Goal: Task Accomplishment & Management: Use online tool/utility

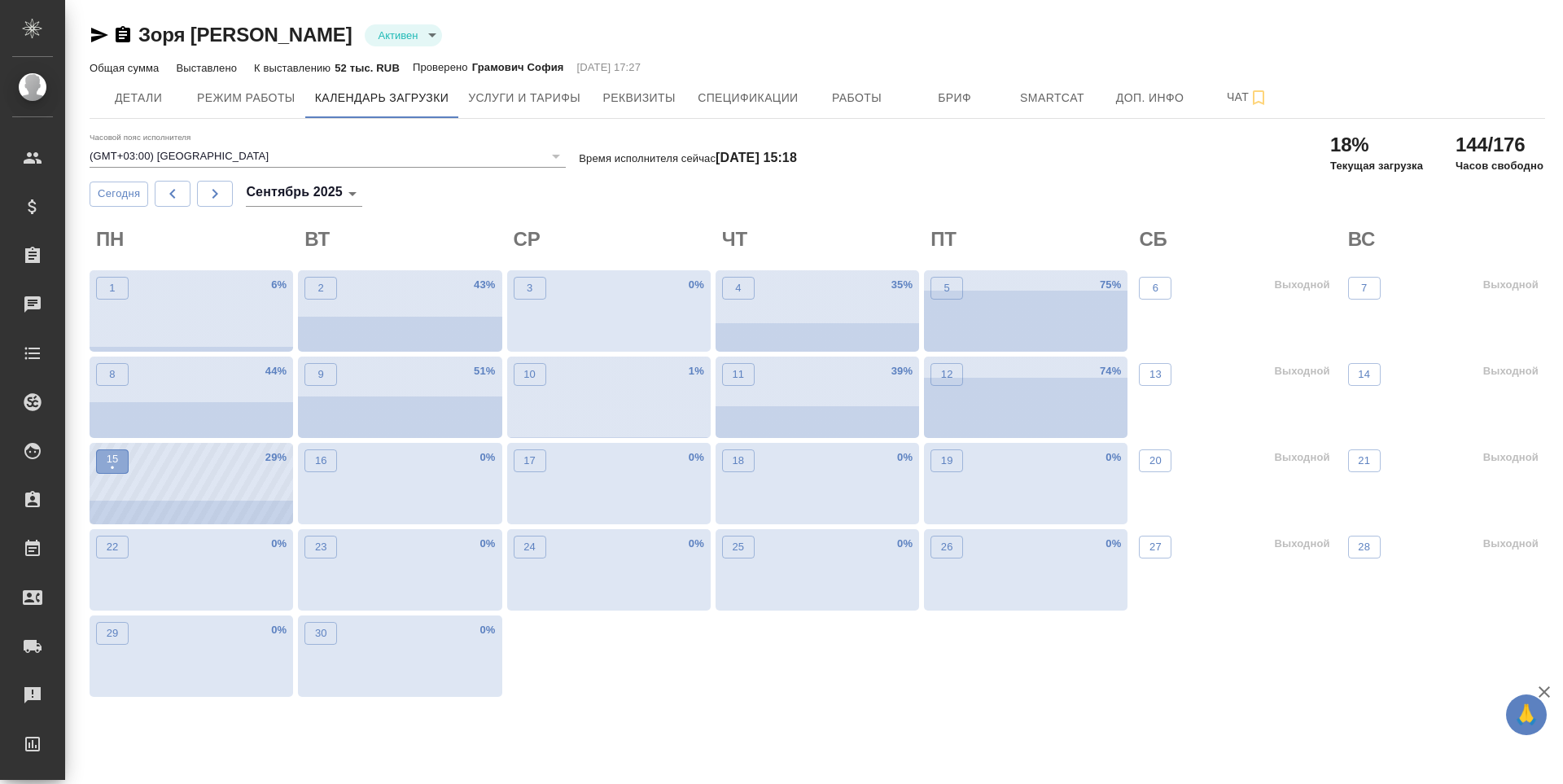
click at [118, 473] on p "•" at bounding box center [113, 468] width 12 height 16
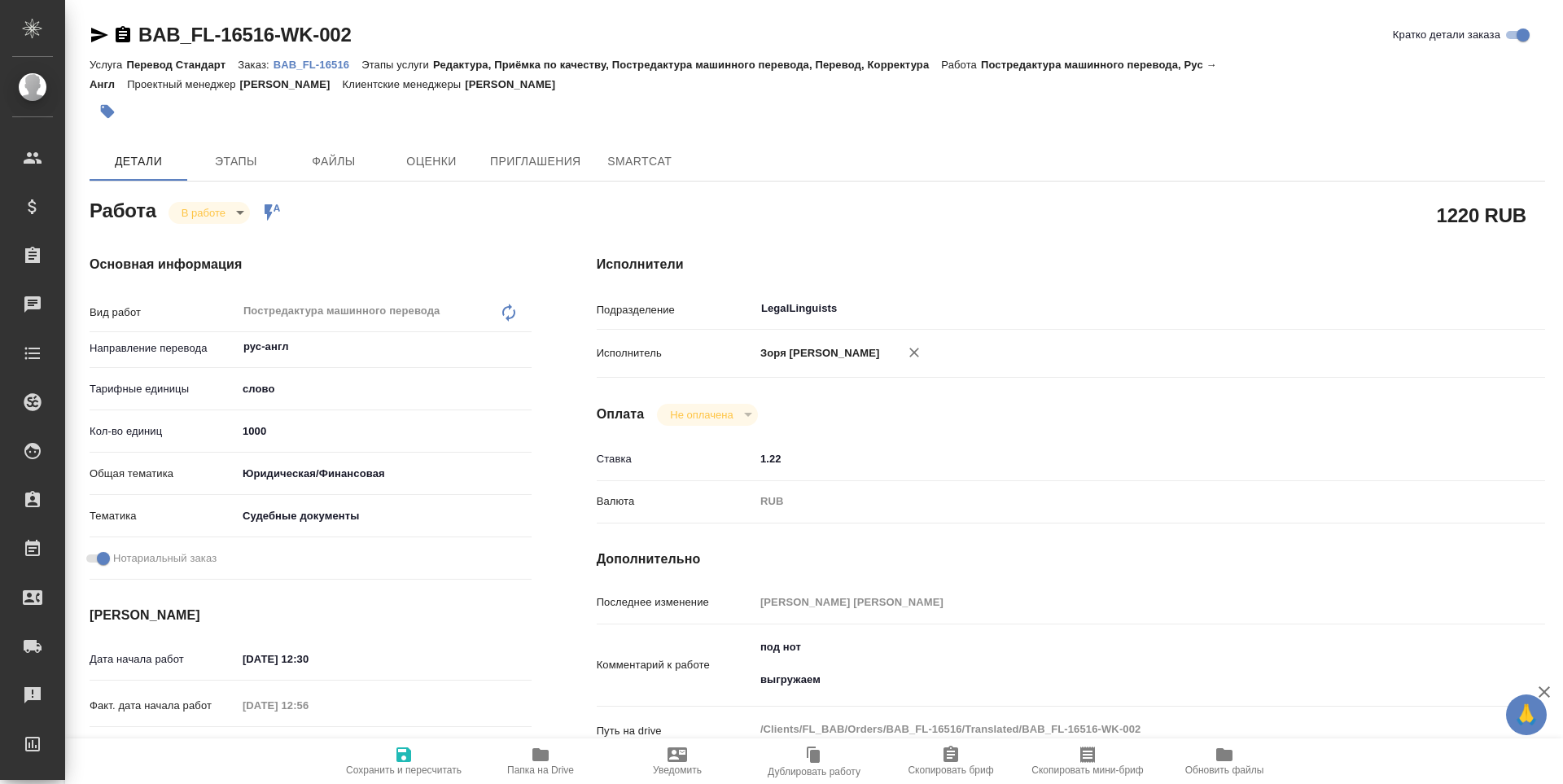
scroll to position [604, 0]
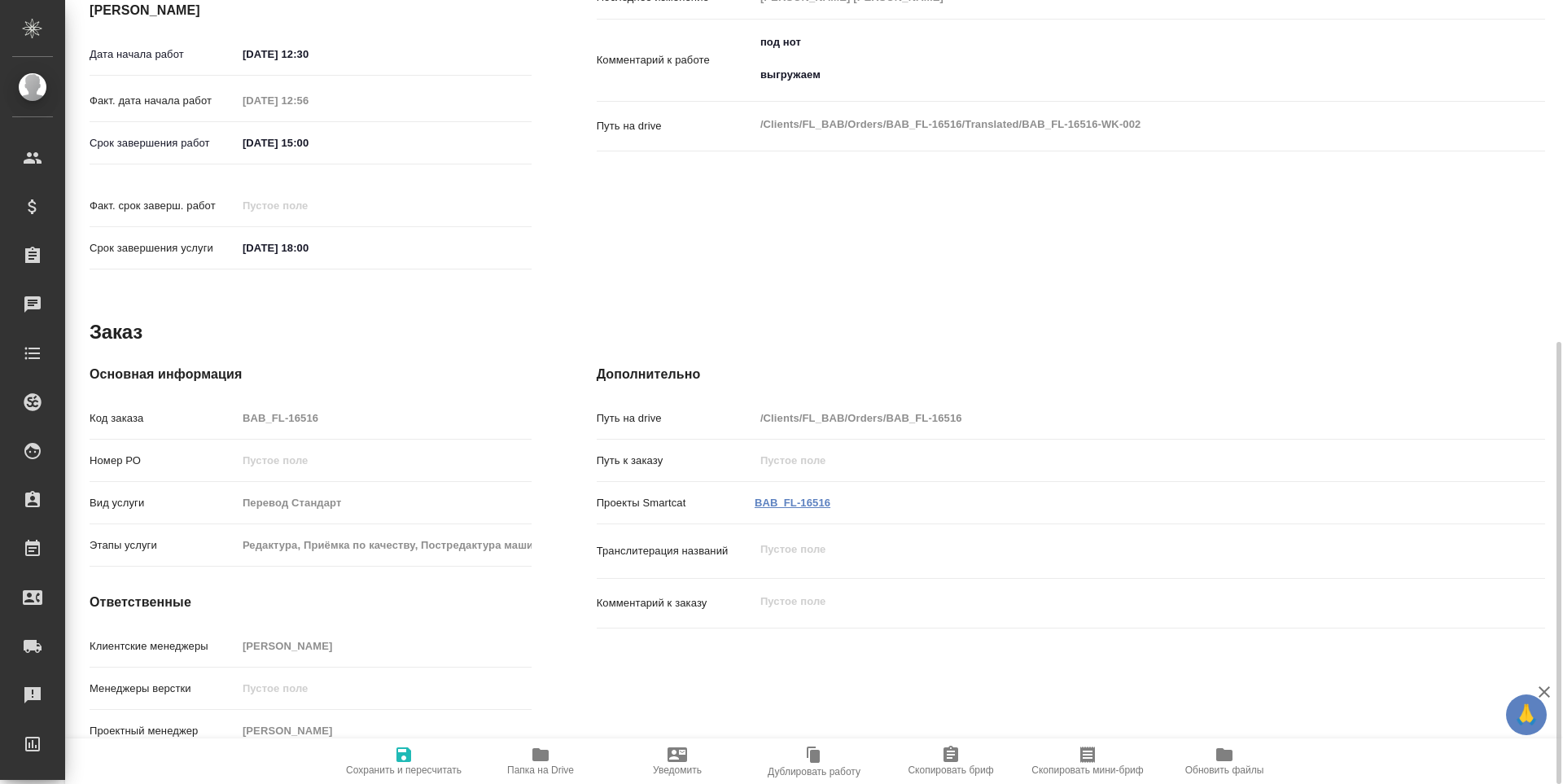
click at [783, 497] on link "BAB_FL-16516" at bounding box center [792, 503] width 76 height 12
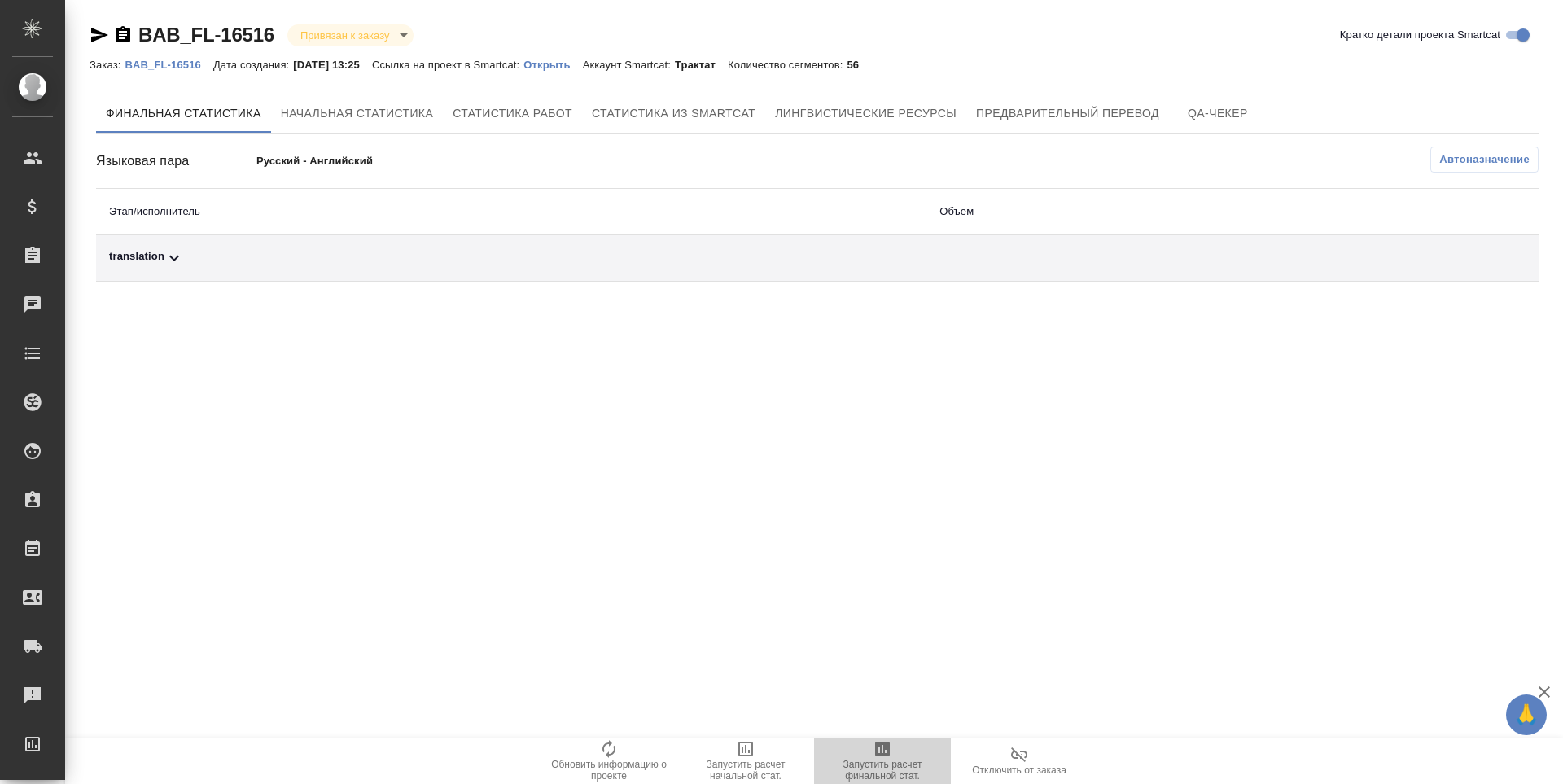
click at [900, 770] on span "Запустить расчет финальной стат." at bounding box center [883, 771] width 117 height 23
